Goal: Task Accomplishment & Management: Manage account settings

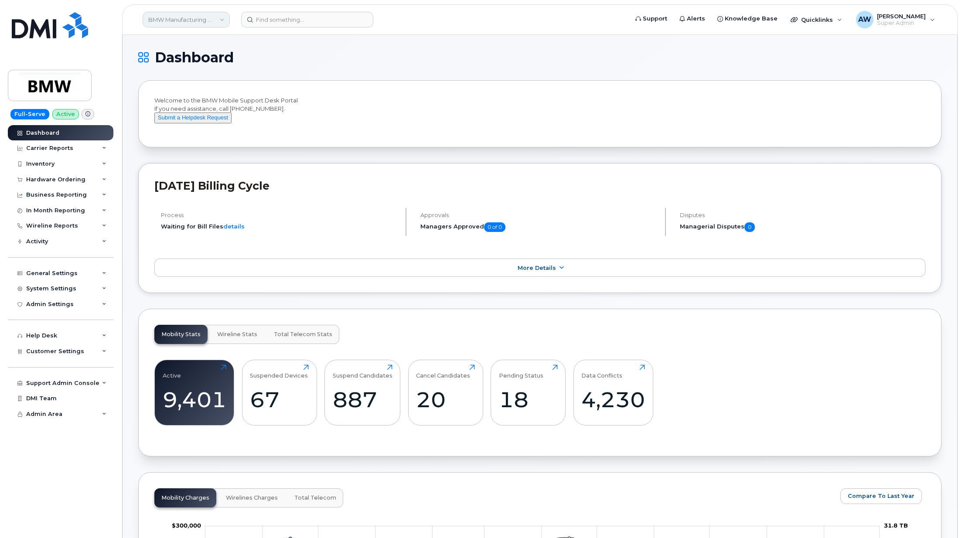
scroll to position [1324, 0]
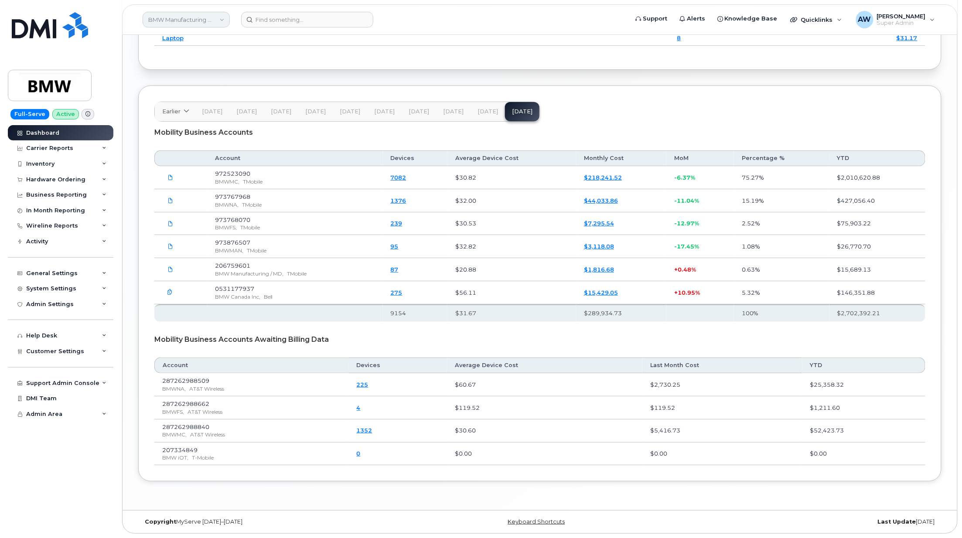
click at [165, 17] on link "BMW Manufacturing Co LLC" at bounding box center [186, 20] width 87 height 16
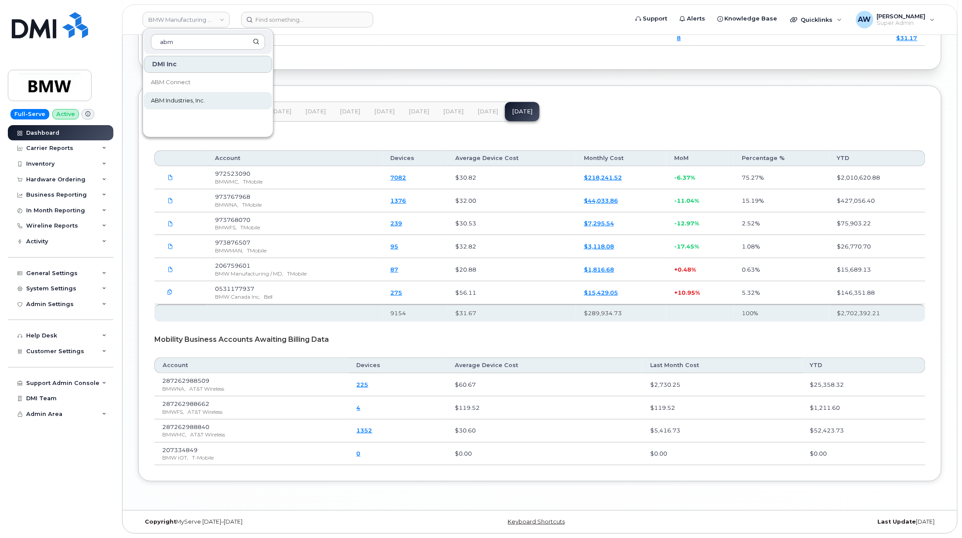
type input "abm"
click at [179, 98] on span "ABM Industries, Inc." at bounding box center [178, 100] width 54 height 9
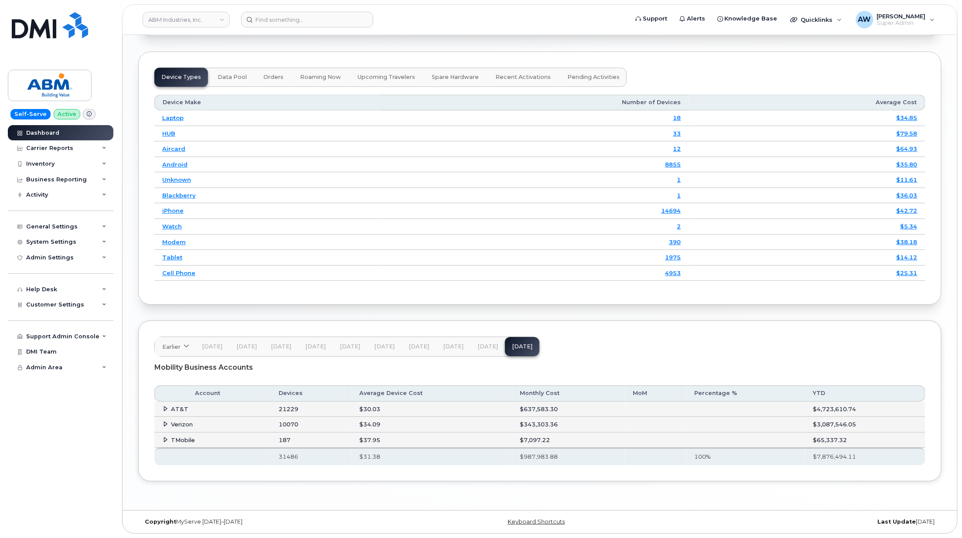
scroll to position [1084, 0]
click at [178, 407] on span "AT&T" at bounding box center [179, 408] width 17 height 7
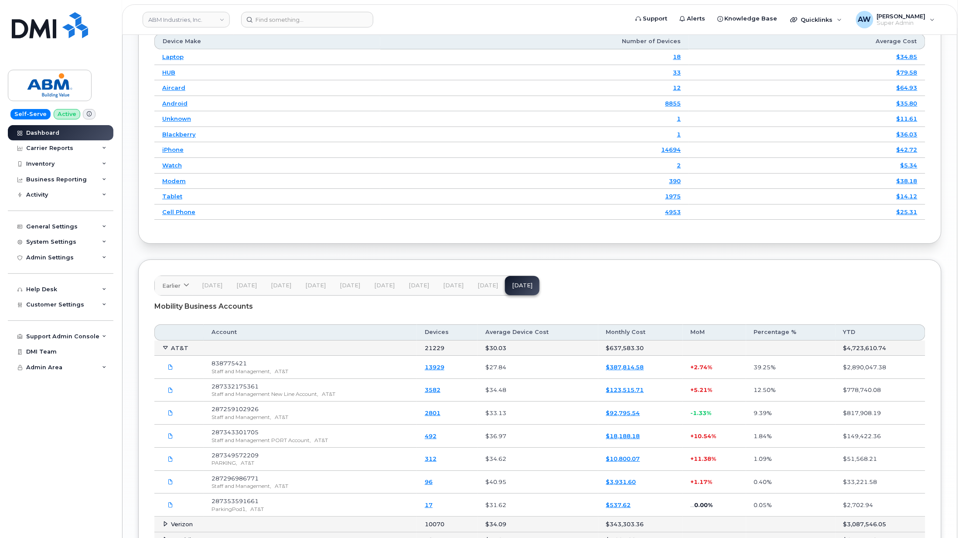
scroll to position [1200, 0]
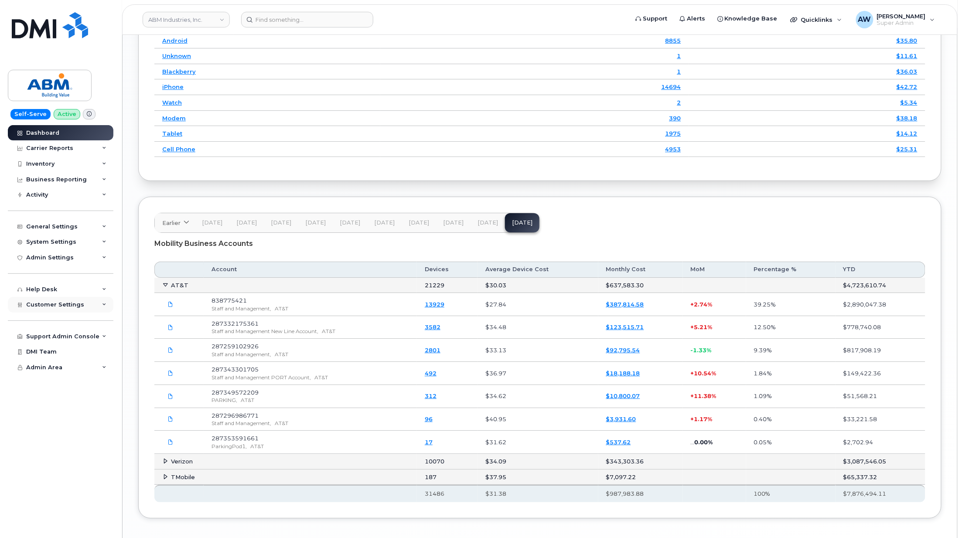
click at [44, 310] on div "Customer Settings" at bounding box center [61, 305] width 106 height 16
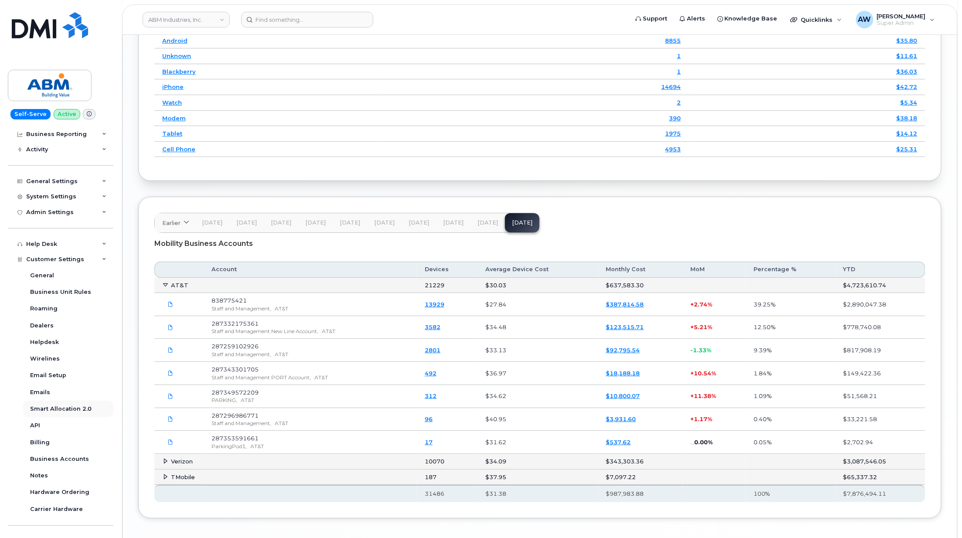
scroll to position [86, 0]
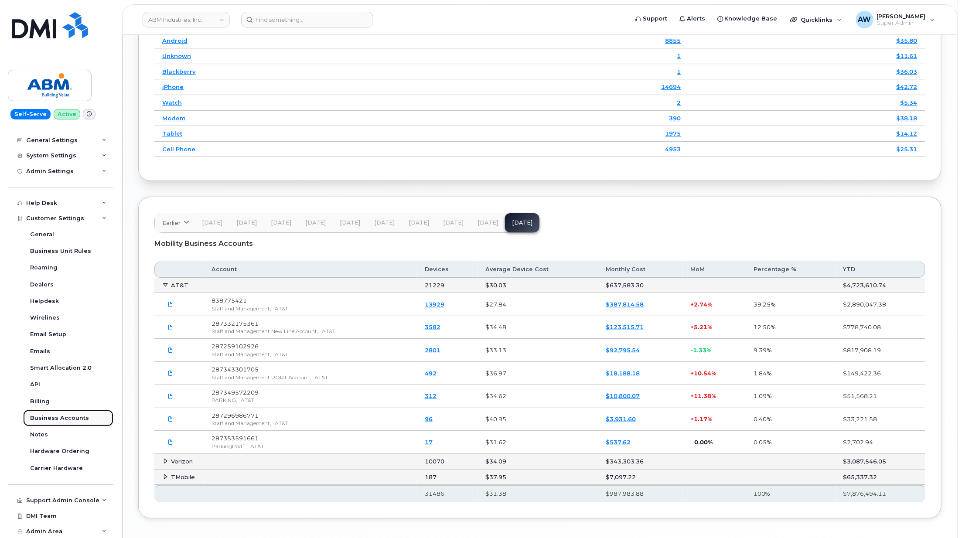
click at [67, 416] on div "Business Accounts" at bounding box center [59, 418] width 59 height 8
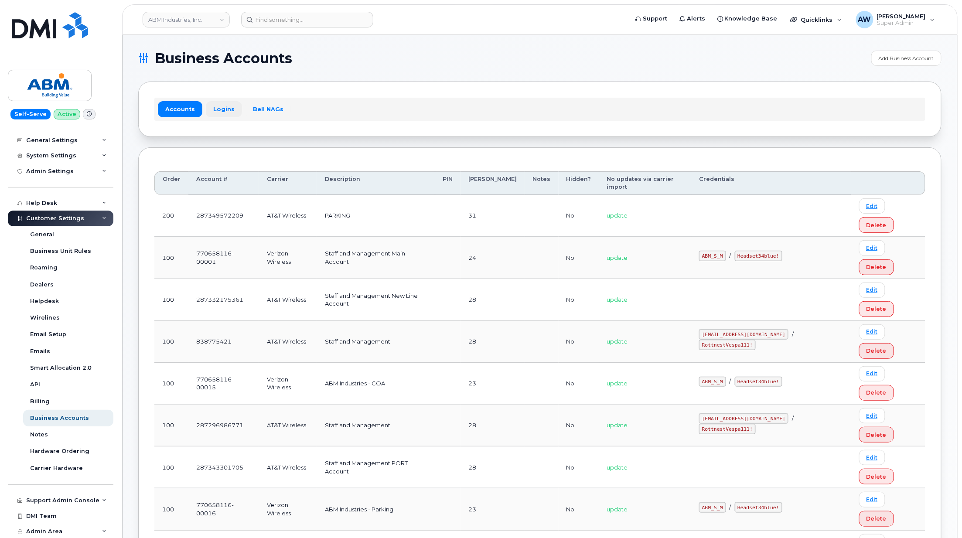
click at [220, 115] on link "Logins" at bounding box center [224, 109] width 36 height 16
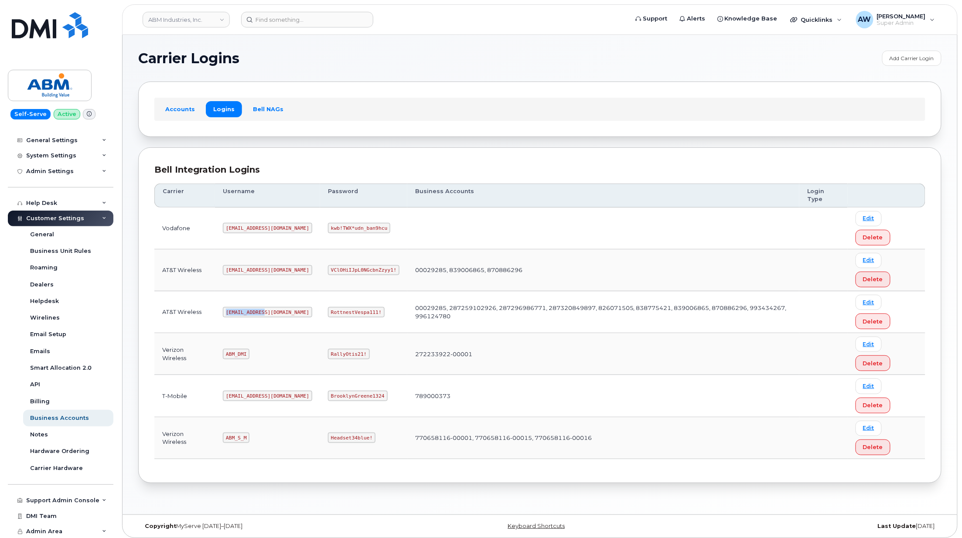
drag, startPoint x: 227, startPoint y: 313, endPoint x: 267, endPoint y: 314, distance: 40.1
click at [267, 314] on td "abm@dminc.com" at bounding box center [267, 312] width 105 height 42
copy code "abm@dminc.com"
drag, startPoint x: 300, startPoint y: 314, endPoint x: 361, endPoint y: 318, distance: 61.2
click at [361, 318] on td "RottnestVespa111!" at bounding box center [363, 312] width 87 height 42
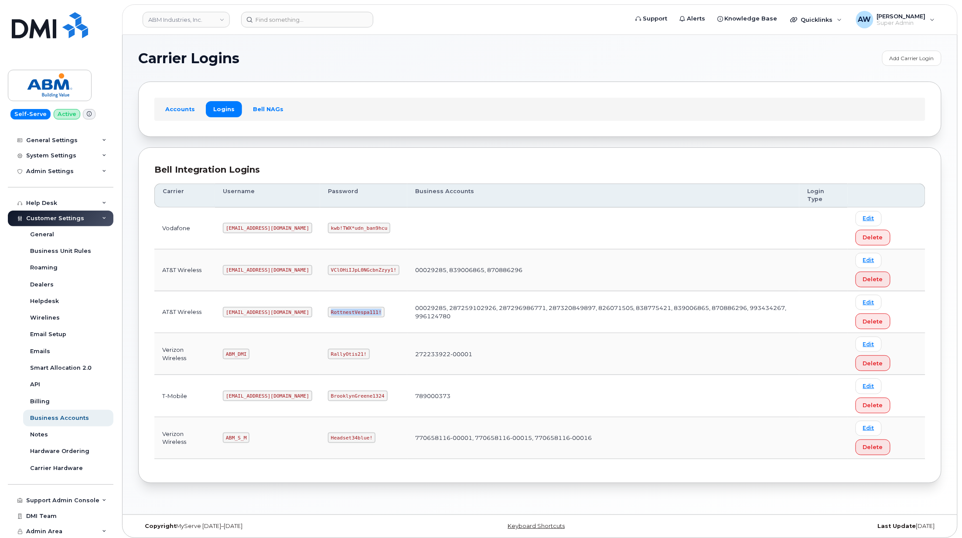
copy code "RottnestVespa111!"
click at [868, 386] on link "Edit" at bounding box center [868, 385] width 26 height 15
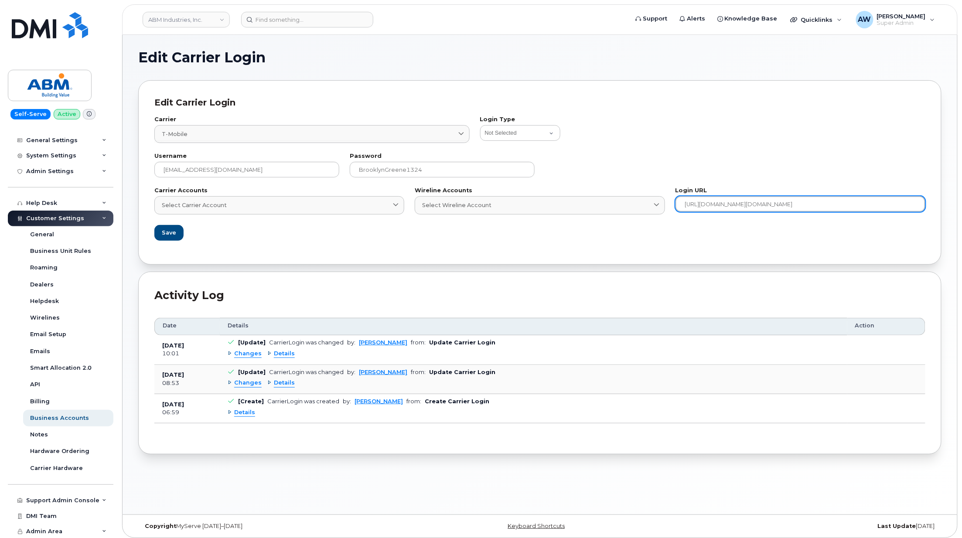
click at [754, 202] on input "https://account.t-mobile.com/signin/v2/?client_id=TFBBilling&scope=TMO_ID_profi…" at bounding box center [800, 204] width 250 height 16
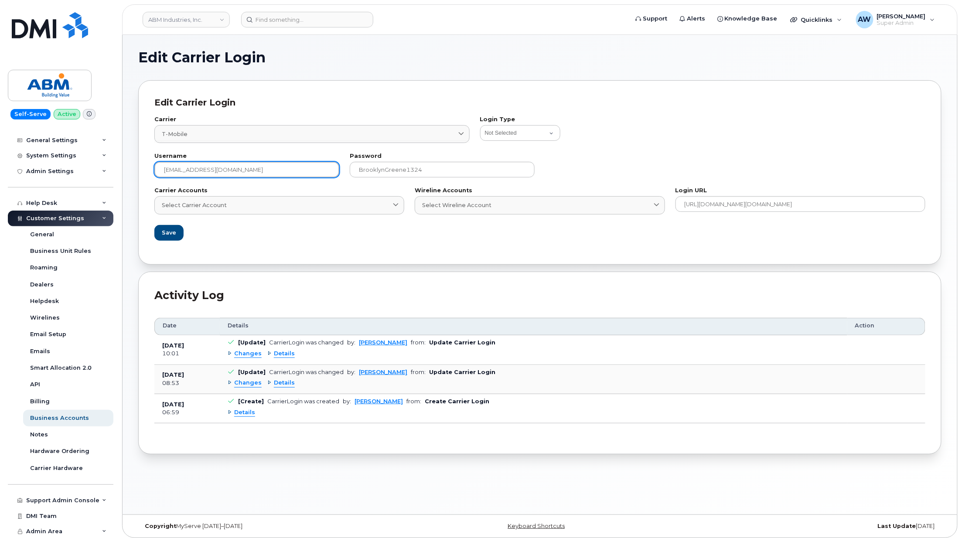
click at [249, 173] on input "abm@dminc.com" at bounding box center [246, 170] width 185 height 16
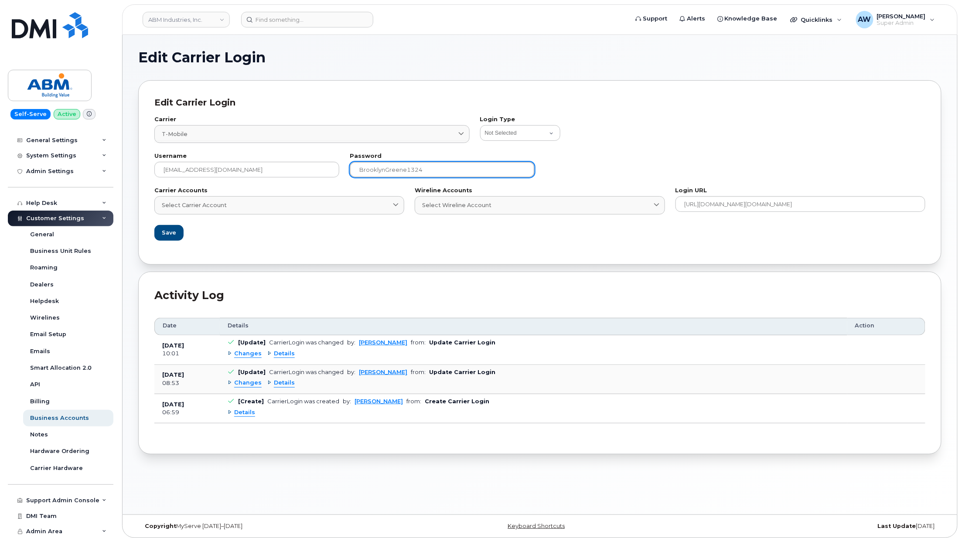
click at [429, 168] on input "BrooklynGreene1324" at bounding box center [442, 170] width 185 height 16
click at [186, 31] on header "ABM Industries, Inc. Support Alerts Knowledge Base Quicklinks Suspend / Cancel …" at bounding box center [539, 19] width 835 height 31
click at [188, 18] on link "ABM Industries, Inc." at bounding box center [186, 20] width 87 height 16
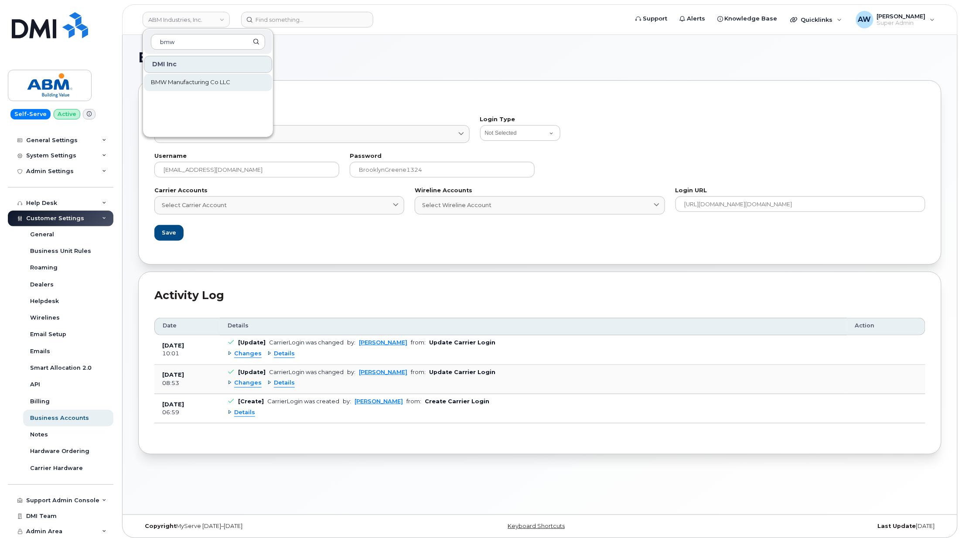
type input "bmw"
click at [180, 75] on link "BMW Manufacturing Co LLC" at bounding box center [208, 82] width 128 height 17
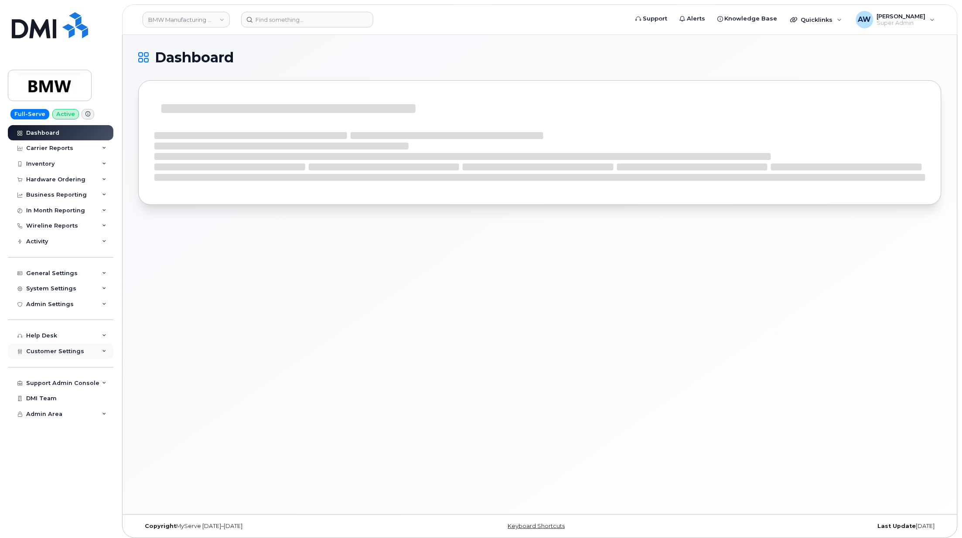
click at [92, 350] on div "Customer Settings" at bounding box center [61, 352] width 106 height 16
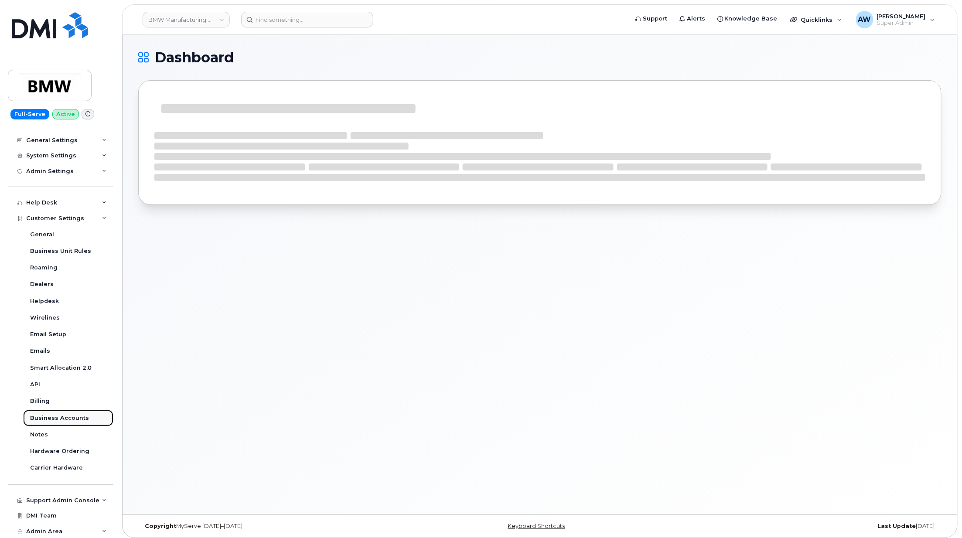
click at [88, 420] on link "Business Accounts" at bounding box center [68, 418] width 90 height 17
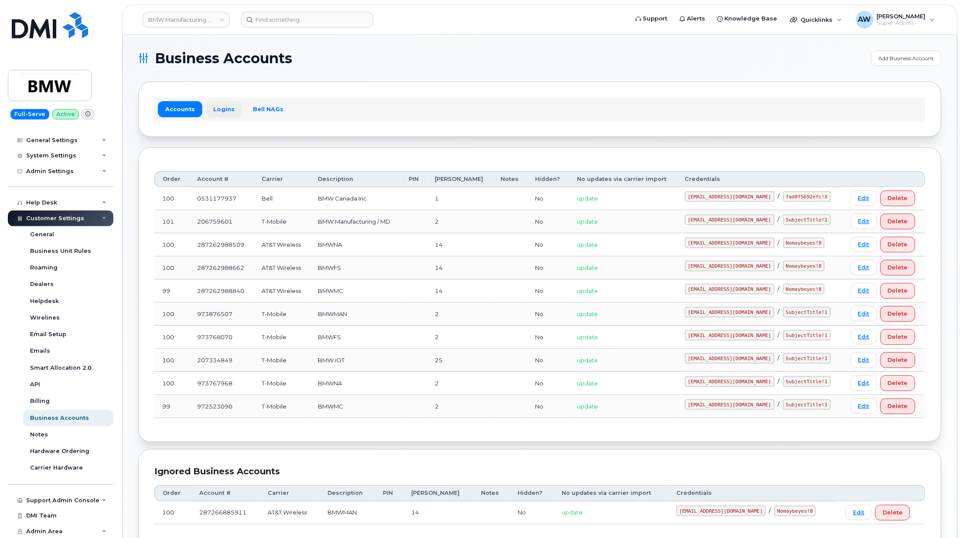
click at [223, 109] on link "Logins" at bounding box center [224, 109] width 36 height 16
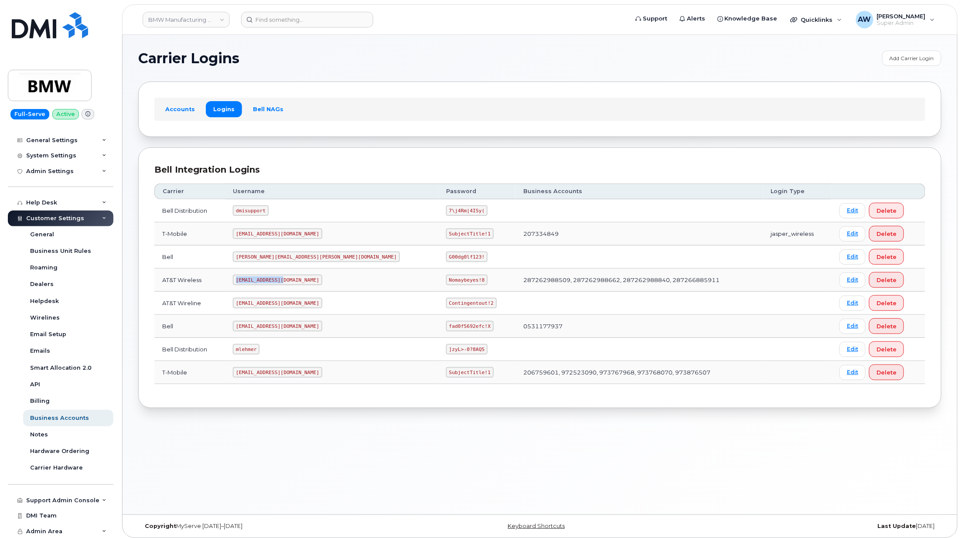
drag, startPoint x: 251, startPoint y: 281, endPoint x: 306, endPoint y: 279, distance: 54.5
click at [306, 279] on td "MS-BMW@dminc.com" at bounding box center [331, 280] width 213 height 23
copy code "MS-BMW@dminc.com"
drag, startPoint x: 360, startPoint y: 283, endPoint x: 393, endPoint y: 282, distance: 32.7
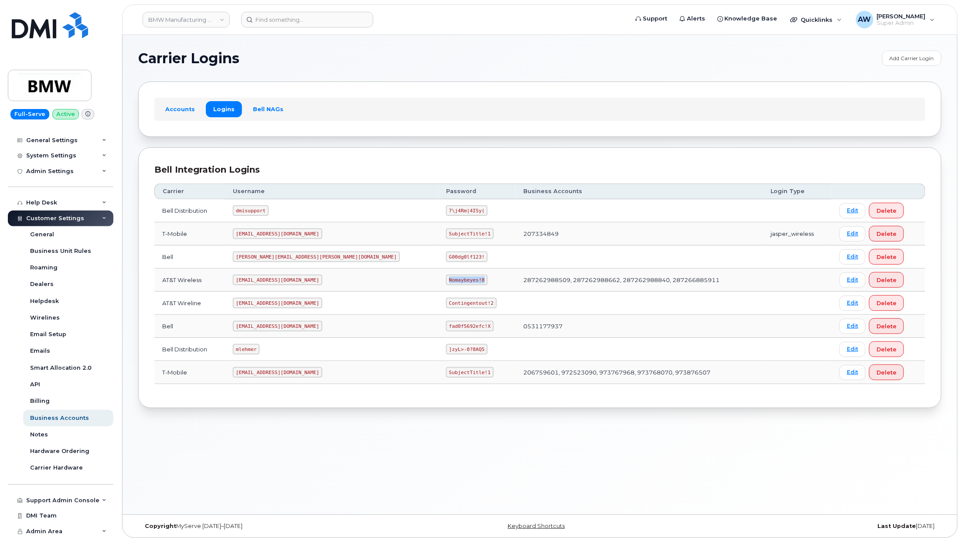
click at [446, 282] on code "Nomaybeyes!8" at bounding box center [466, 280] width 41 height 10
copy code "Nomaybeyes!8"
